Goal: Information Seeking & Learning: Find specific fact

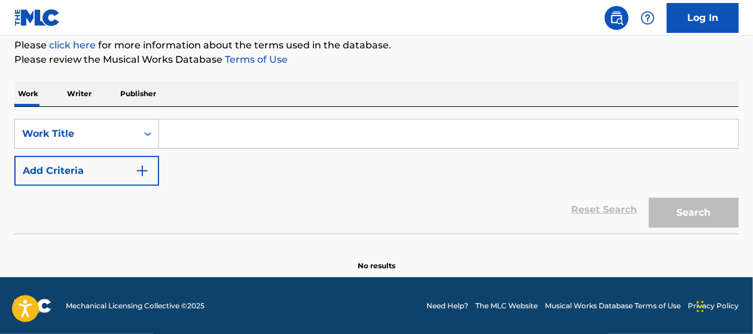
click at [211, 132] on input "Search Form" at bounding box center [448, 134] width 579 height 29
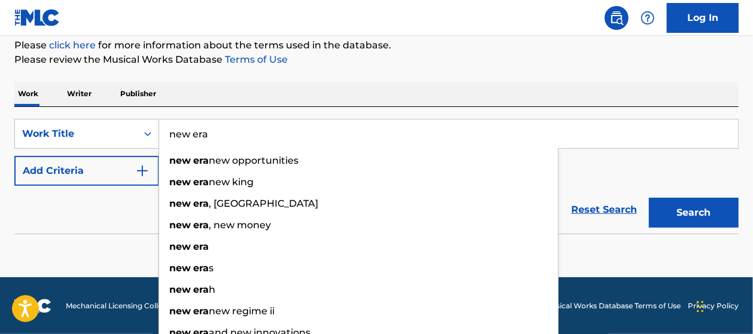
type input "new era"
click at [123, 175] on button "Add Criteria" at bounding box center [86, 171] width 145 height 30
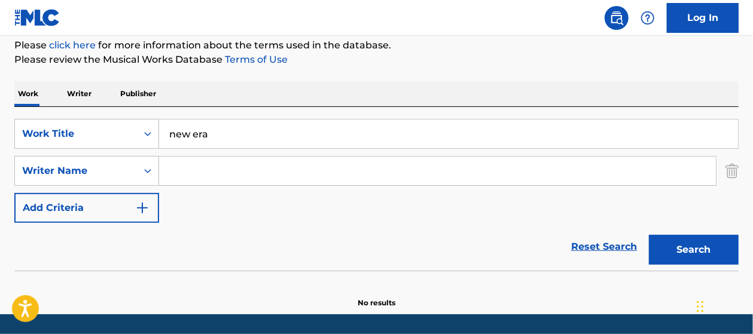
click at [176, 171] on input "Search Form" at bounding box center [437, 171] width 557 height 29
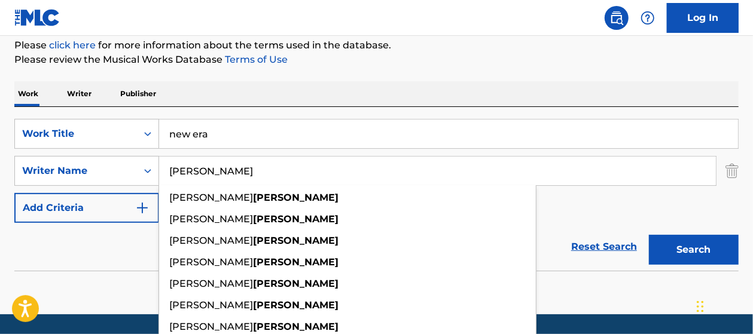
click at [649, 235] on button "Search" at bounding box center [694, 250] width 90 height 30
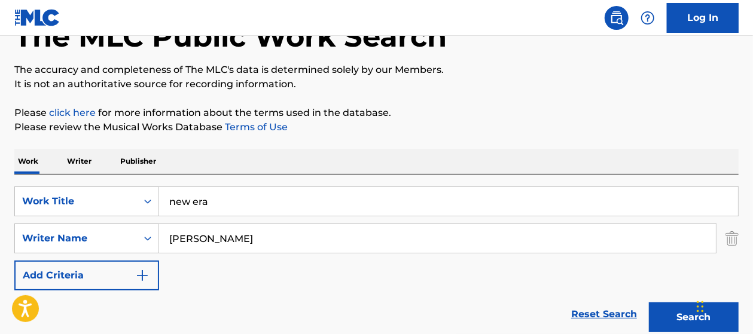
scroll to position [80, 0]
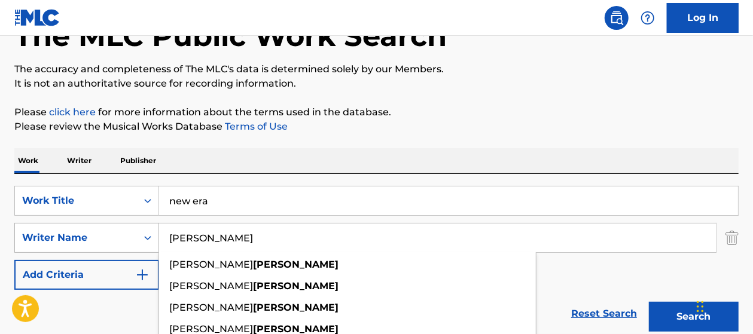
drag, startPoint x: 216, startPoint y: 244, endPoint x: 104, endPoint y: 246, distance: 112.4
click at [104, 246] on div "SearchWithCriteria3b16f039-6ef8-4881-872e-8da6b1b3c778 Writer Name [PERSON_NAME…" at bounding box center [376, 238] width 724 height 30
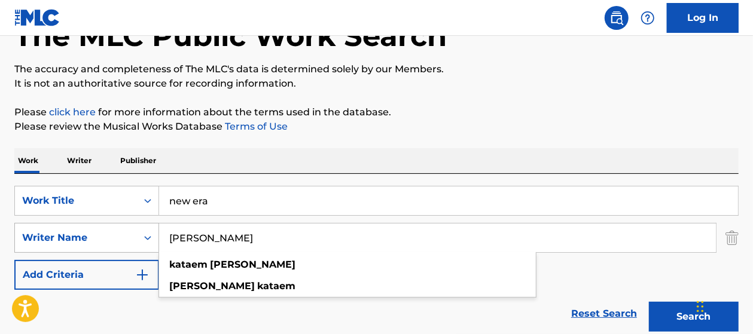
click at [649, 302] on button "Search" at bounding box center [694, 317] width 90 height 30
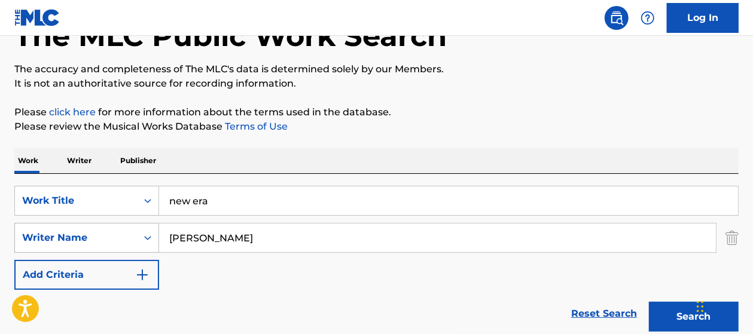
scroll to position [184, 0]
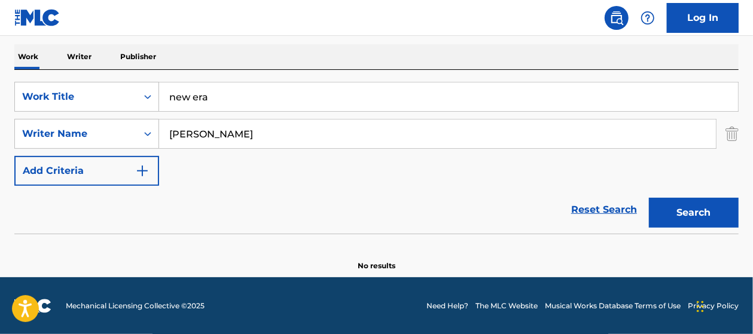
click at [663, 163] on div "SearchWithCriteria068494bf-b146-45e4-b70a-30c46b72b81a Work Title new era Searc…" at bounding box center [376, 134] width 724 height 104
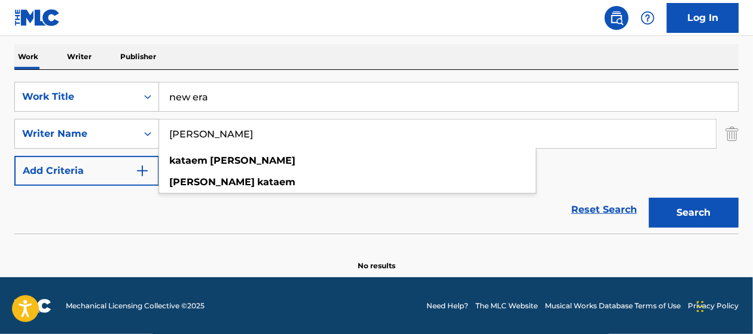
click at [315, 136] on input "[PERSON_NAME]" at bounding box center [437, 134] width 557 height 29
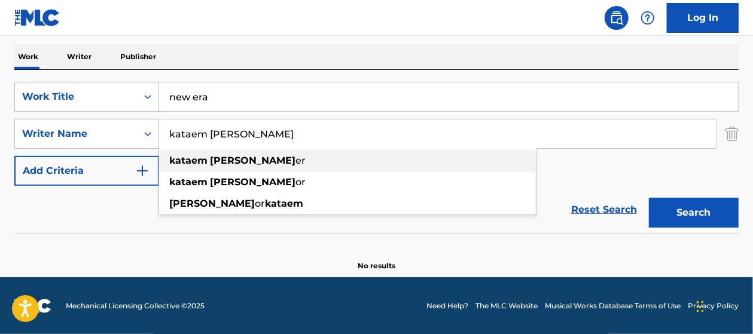
click at [237, 160] on strong "[PERSON_NAME]" at bounding box center [253, 160] width 86 height 11
type input "kataem [PERSON_NAME]"
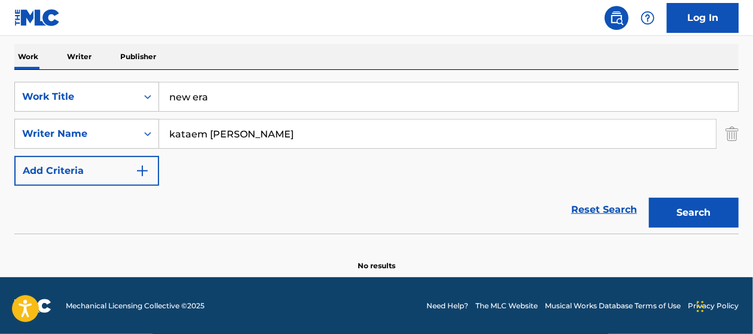
click at [689, 216] on button "Search" at bounding box center [694, 213] width 90 height 30
drag, startPoint x: 262, startPoint y: 135, endPoint x: 99, endPoint y: 131, distance: 162.7
click at [99, 131] on div "SearchWithCriteria3b16f039-6ef8-4881-872e-8da6b1b3c778 Writer Name kataem [PERS…" at bounding box center [376, 134] width 724 height 30
drag, startPoint x: 216, startPoint y: 99, endPoint x: 79, endPoint y: 108, distance: 137.8
click at [79, 108] on div "SearchWithCriteria068494bf-b146-45e4-b70a-30c46b72b81a Work Title new era" at bounding box center [376, 97] width 724 height 30
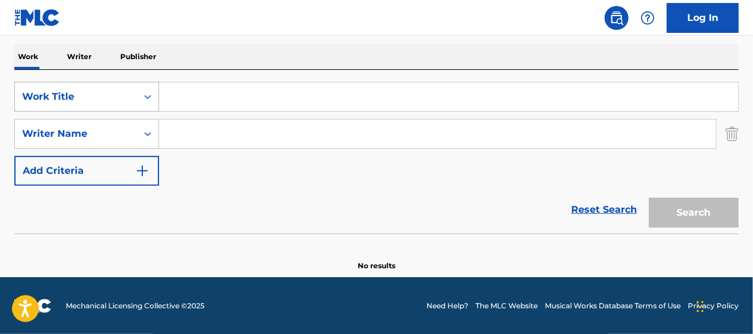
click at [87, 93] on div "Work Title" at bounding box center [76, 97] width 108 height 14
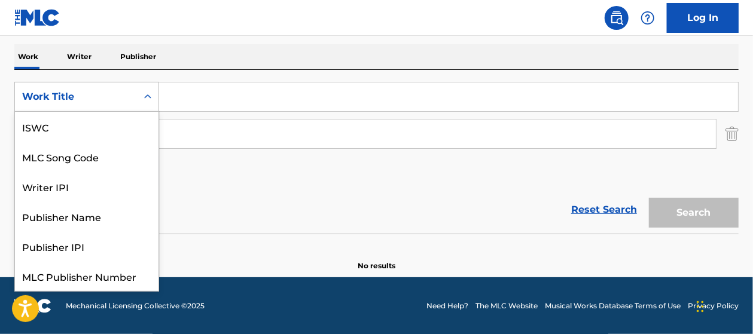
scroll to position [30, 0]
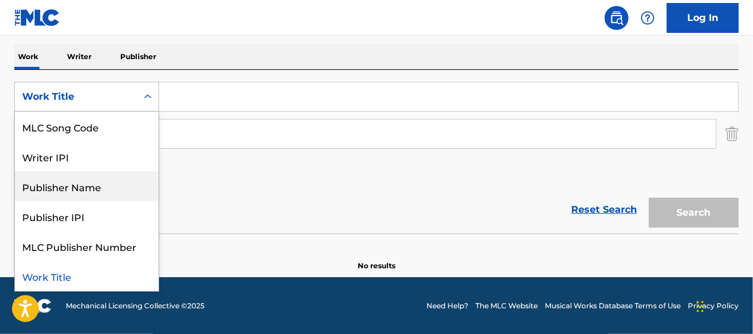
click at [60, 187] on div "Publisher Name" at bounding box center [87, 187] width 144 height 30
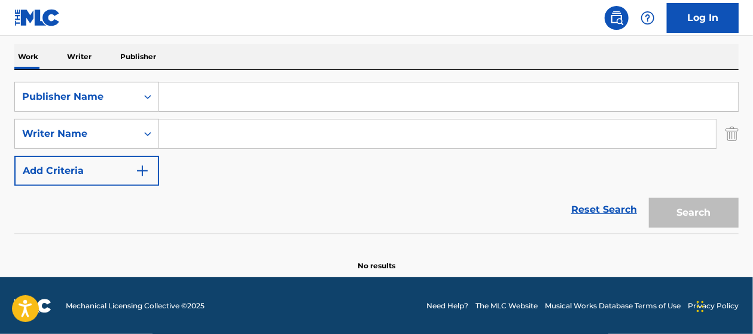
click at [175, 106] on input "Search Form" at bounding box center [448, 97] width 579 height 29
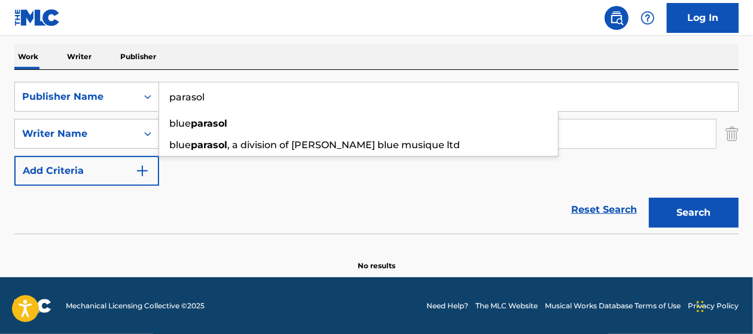
type input "parasol"
click at [649, 198] on button "Search" at bounding box center [694, 213] width 90 height 30
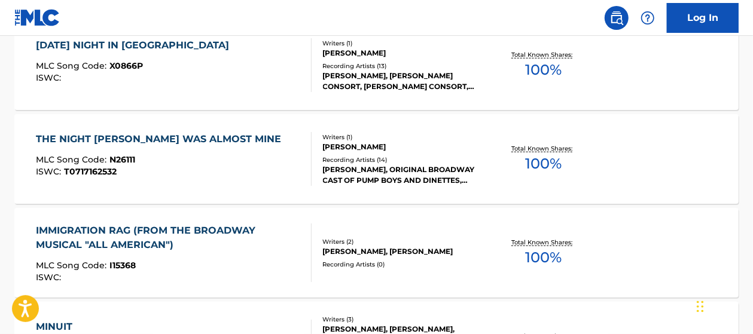
scroll to position [612, 0]
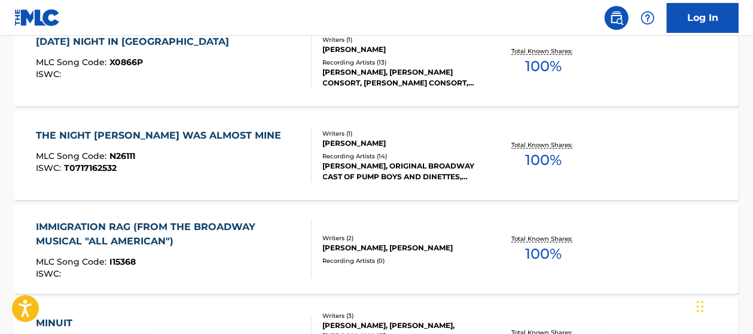
click at [222, 150] on div "THE NIGHT [PERSON_NAME] WAS ALMOST MINE MLC Song Code : N26111 ISWC : T07171625…" at bounding box center [161, 156] width 251 height 54
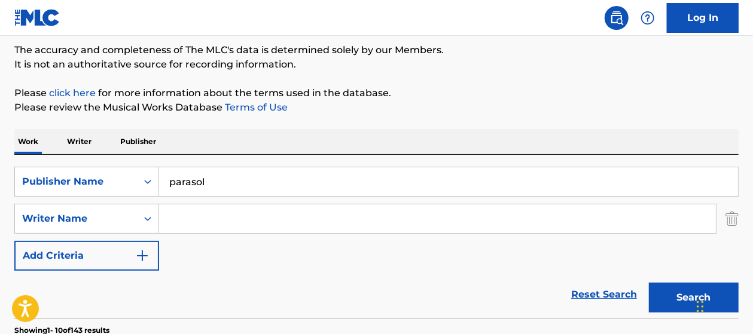
scroll to position [100, 0]
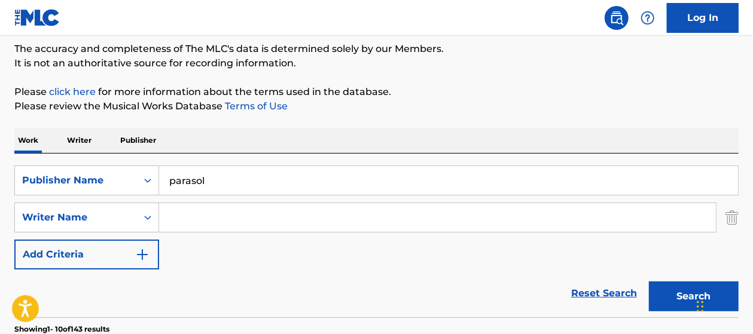
click at [235, 182] on input "parasol" at bounding box center [448, 180] width 579 height 29
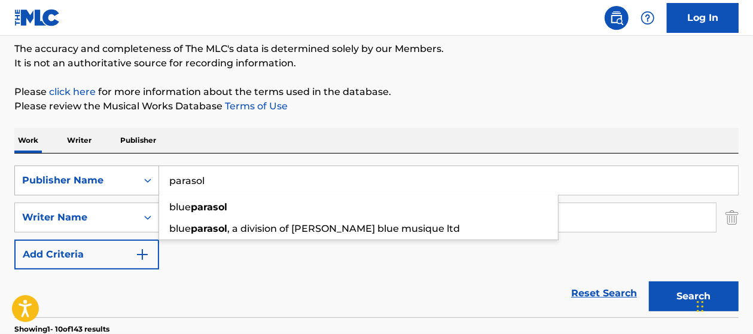
drag, startPoint x: 210, startPoint y: 181, endPoint x: 124, endPoint y: 183, distance: 85.6
click at [124, 183] on div "SearchWithCriteria18019d4f-7315-4ffa-a569-0246f3a60485 Publisher Name parasol b…" at bounding box center [376, 181] width 724 height 30
click at [212, 177] on input "parasol" at bounding box center [448, 180] width 579 height 29
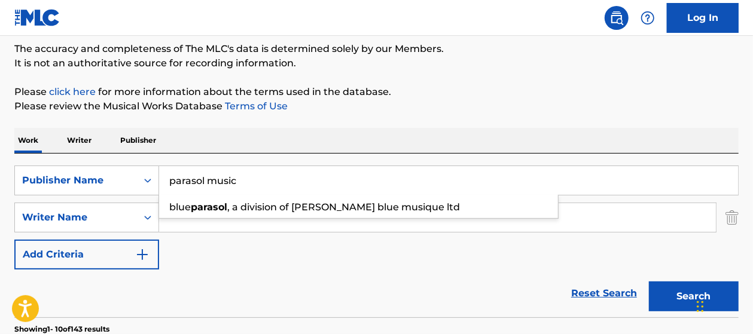
type input "parasol music"
click at [649, 282] on button "Search" at bounding box center [694, 297] width 90 height 30
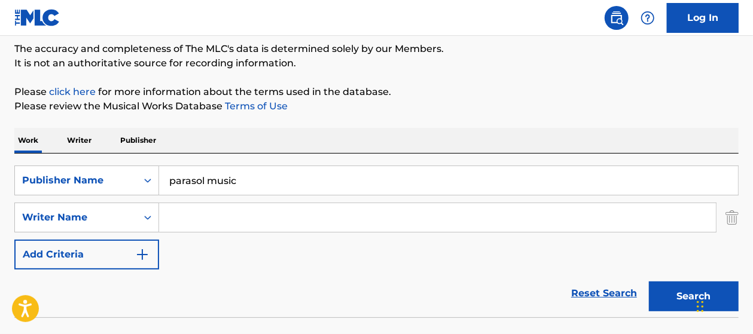
scroll to position [184, 0]
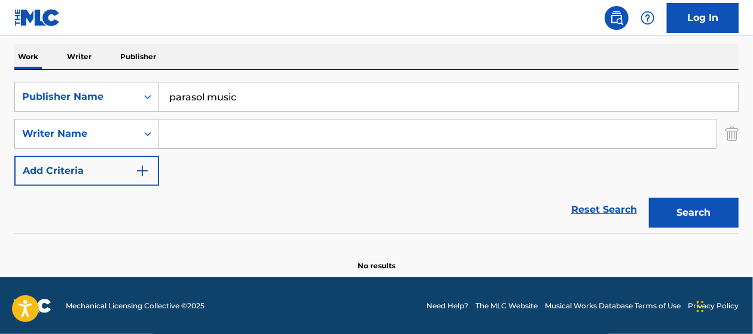
click at [702, 219] on button "Search" at bounding box center [694, 213] width 90 height 30
